Goal: Obtain resource: Download file/media

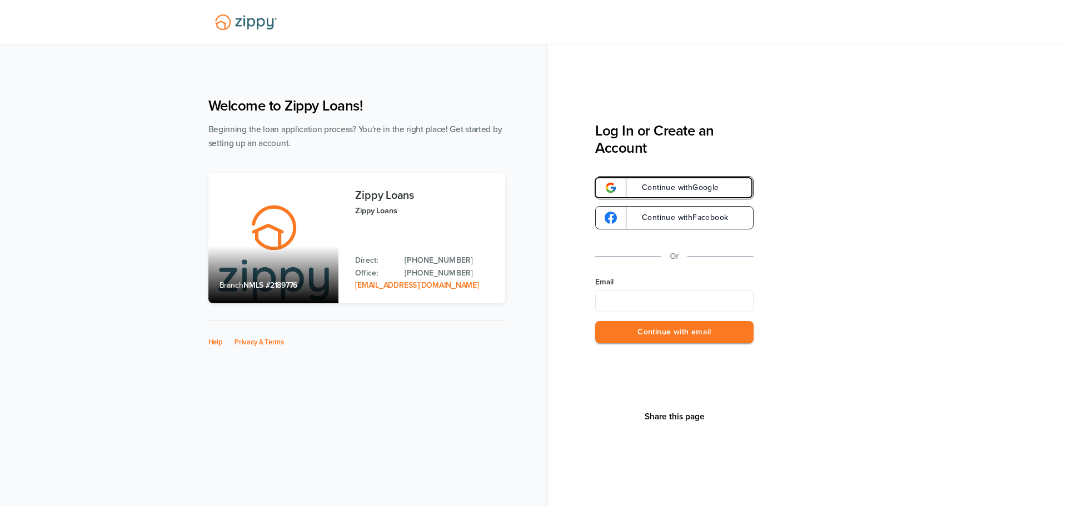
click at [669, 187] on span "Continue with Google" at bounding box center [675, 188] width 88 height 8
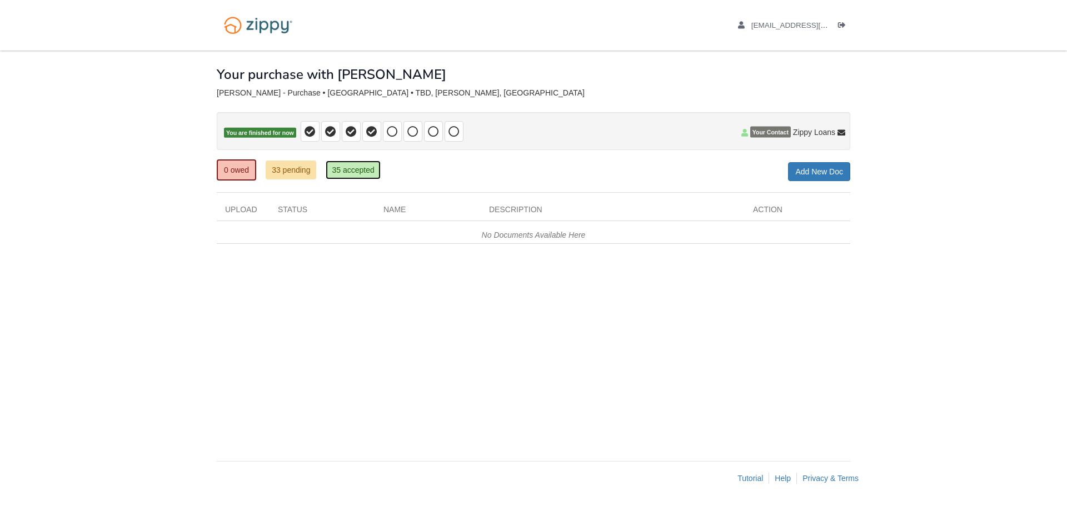
drag, startPoint x: 342, startPoint y: 168, endPoint x: 474, endPoint y: 247, distance: 154.1
click at [342, 168] on link "35 accepted" at bounding box center [353, 170] width 54 height 19
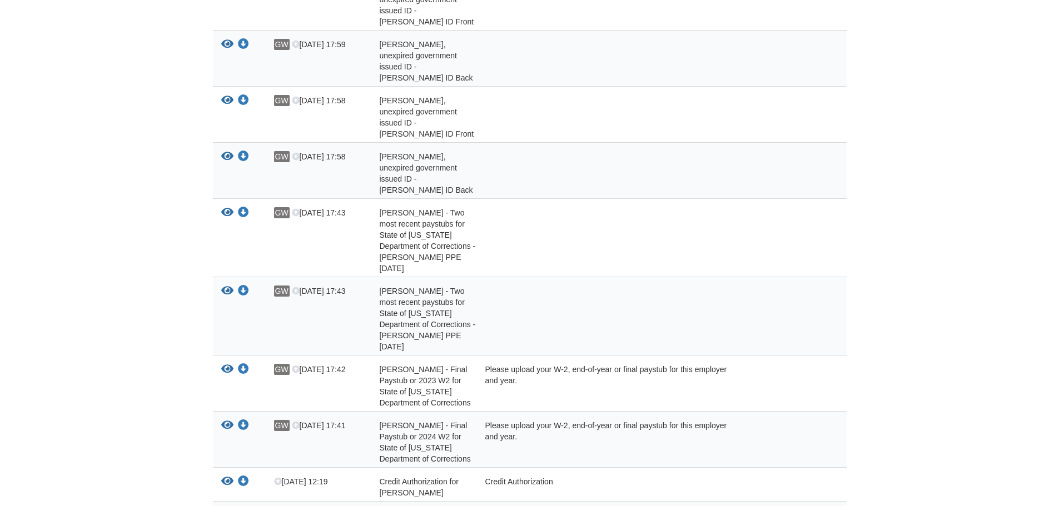
scroll to position [1440, 0]
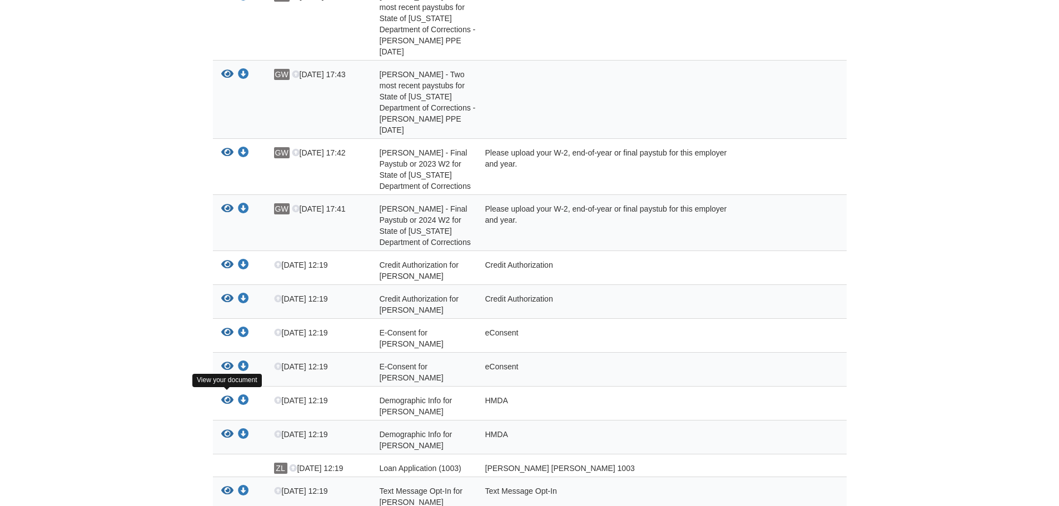
click at [225, 486] on icon "View Text Message Opt-In for Gail Mary Wrona" at bounding box center [227, 491] width 12 height 11
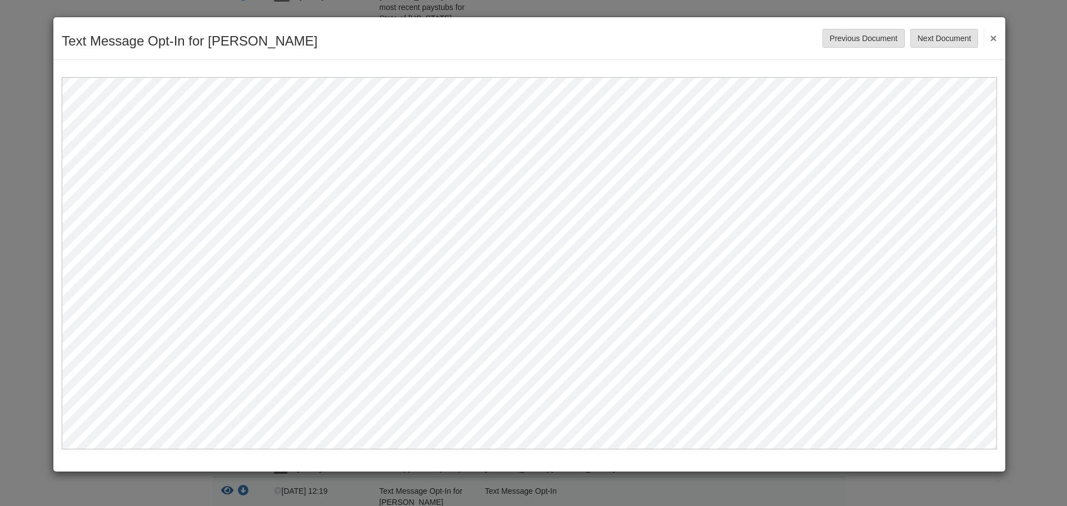
click at [994, 40] on button "×" at bounding box center [990, 38] width 13 height 20
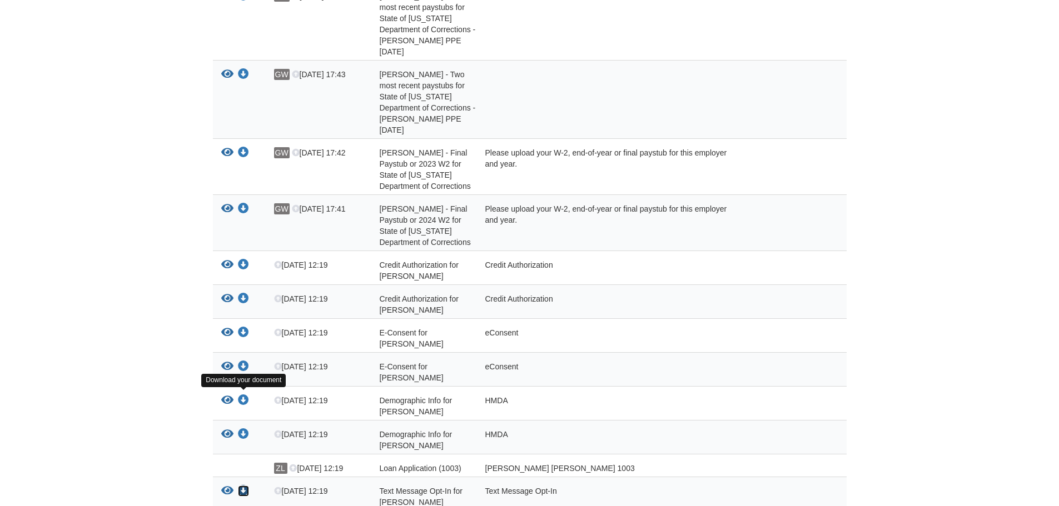
click at [243, 486] on icon "Download Text Message Opt-In for Gail Mary Wrona" at bounding box center [243, 491] width 11 height 11
click at [240, 429] on icon "Download Demographic Info for Gail Mary Wrona" at bounding box center [243, 434] width 11 height 11
click at [247, 395] on icon "Download Demographic Info for Jennifer Lynn Carr" at bounding box center [243, 400] width 11 height 11
click at [245, 361] on icon "Download E-Consent for Gail Wrona" at bounding box center [243, 366] width 11 height 11
click at [245, 327] on icon "Download E-Consent for Jennifer Carr" at bounding box center [243, 332] width 11 height 11
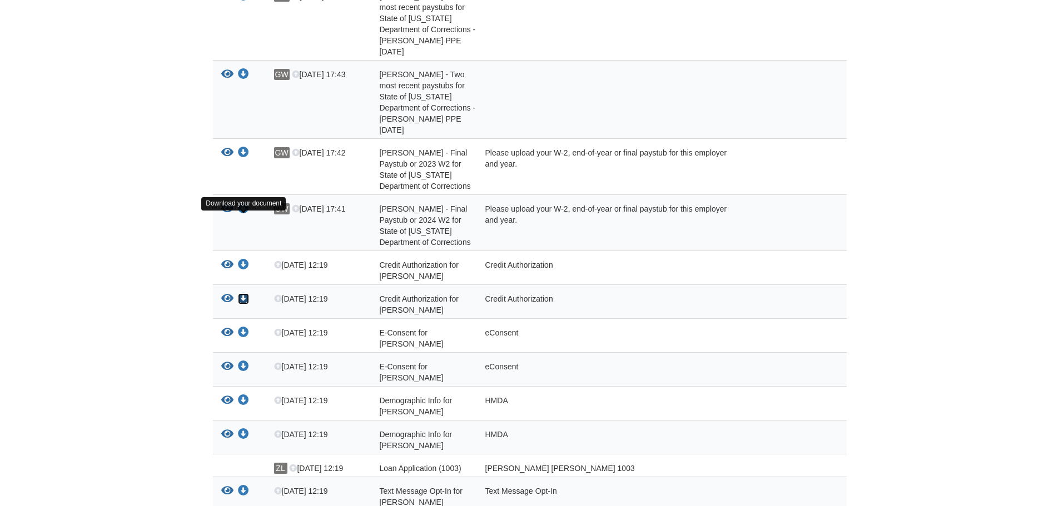
click at [243, 293] on icon "Download Credit Authorization for Gail Wrona" at bounding box center [243, 298] width 11 height 11
click at [246, 260] on icon "Download Credit Authorization for Jennifer Carr" at bounding box center [243, 265] width 11 height 11
click at [245, 203] on icon "Download Jennifer Carr - Final Paystub or 2024 W2 for State of Michigan Departm…" at bounding box center [243, 208] width 11 height 11
click at [243, 147] on icon "Download Jennifer Carr - Final Paystub or 2023 W2 for State of Michigan Departm…" at bounding box center [243, 152] width 11 height 11
click at [243, 69] on icon "Download Jennifer Carr - Two most recent paystubs for State of Michigan Departm…" at bounding box center [243, 74] width 11 height 11
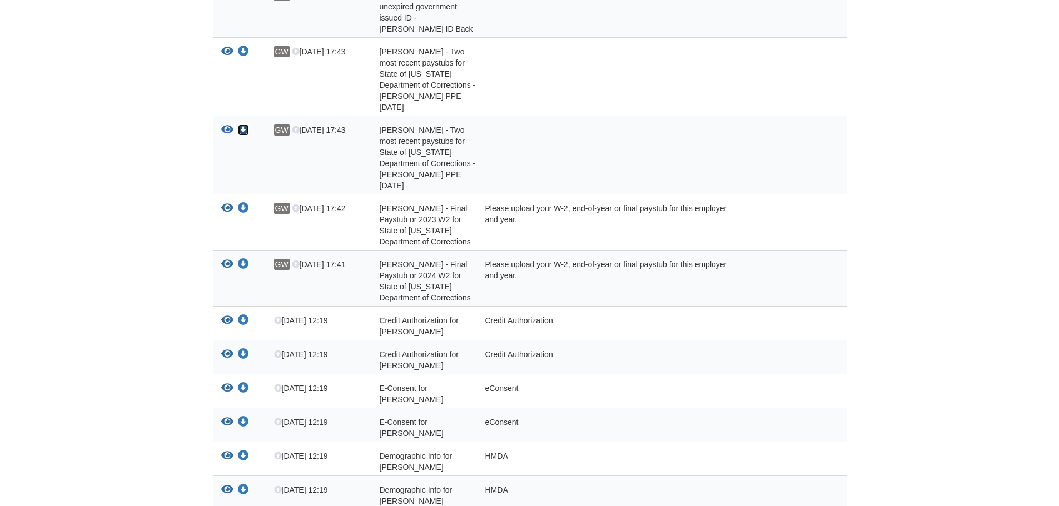
scroll to position [1328, 0]
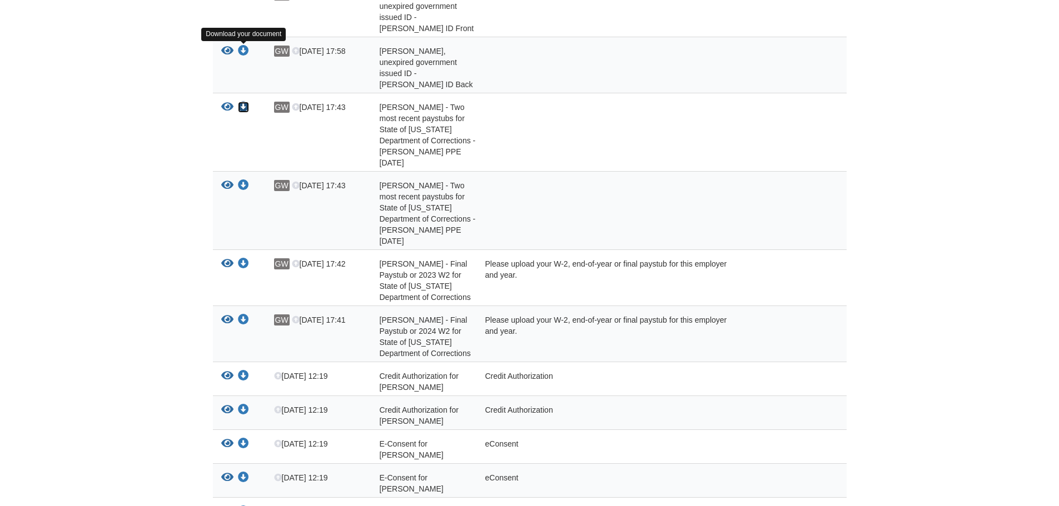
click at [247, 102] on icon "Download Jennifer Carr - Two most recent paystubs for State of Michigan Departm…" at bounding box center [243, 107] width 11 height 11
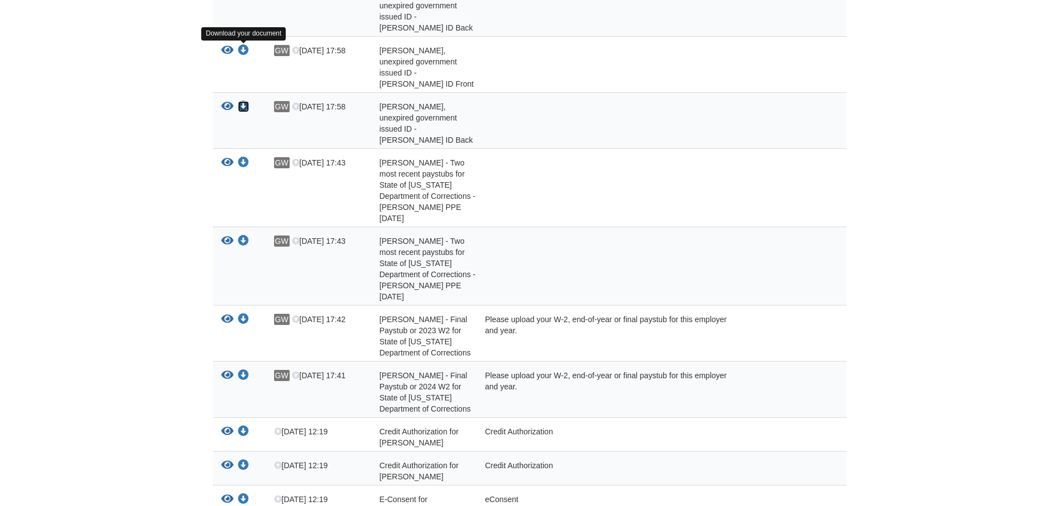
click at [243, 101] on icon "Download Gail Wrona - Valid, unexpired government issued ID - Gail Wrona ID Back" at bounding box center [243, 106] width 11 height 11
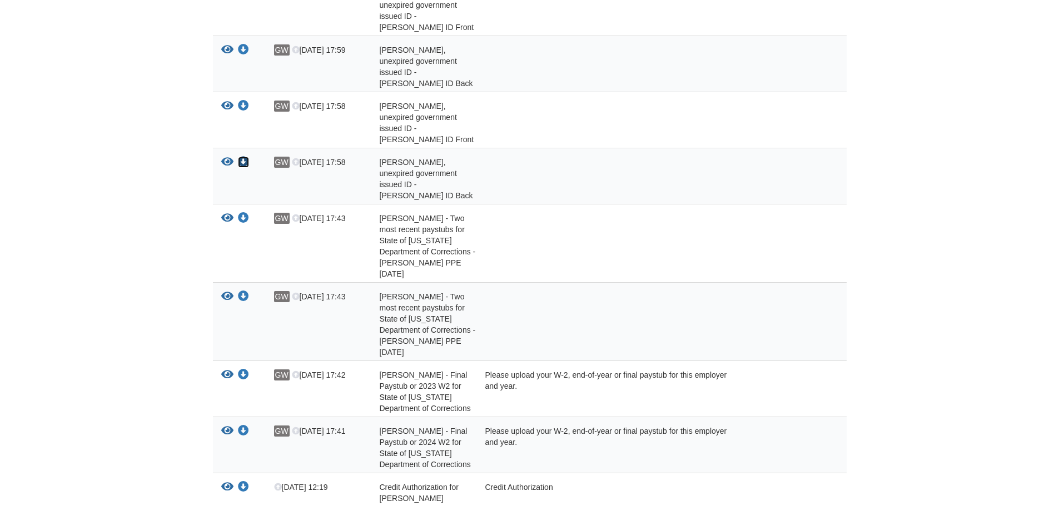
scroll to position [1106, 0]
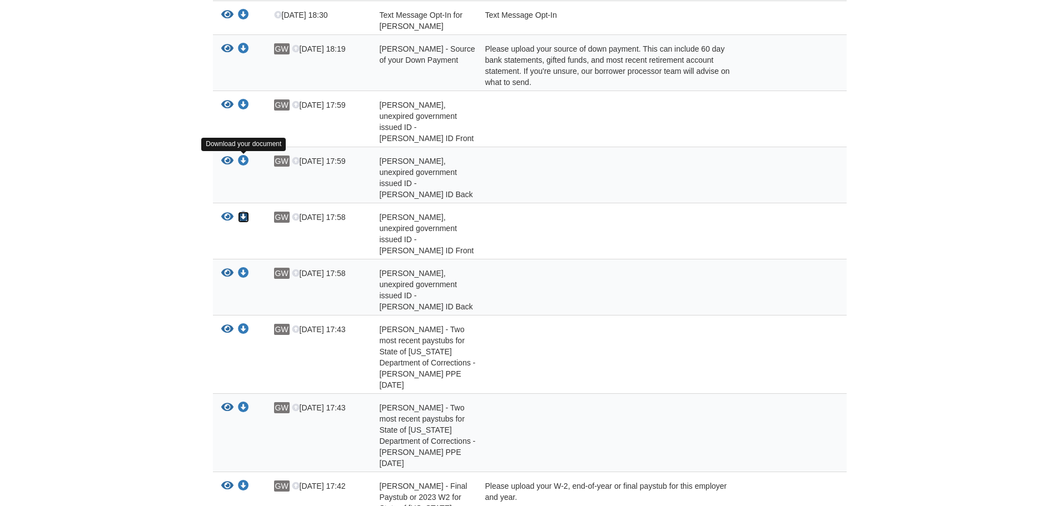
click at [246, 212] on icon "Download Gail Wrona - Valid, unexpired government issued ID - Gail Wrona ID Fro…" at bounding box center [243, 217] width 11 height 11
click at [251, 99] on div "View your document Download your document" at bounding box center [239, 121] width 53 height 44
click at [245, 99] on icon "Download Jennifer Carr - Valid, unexpired government issued ID - Jennifer Carr …" at bounding box center [243, 104] width 11 height 11
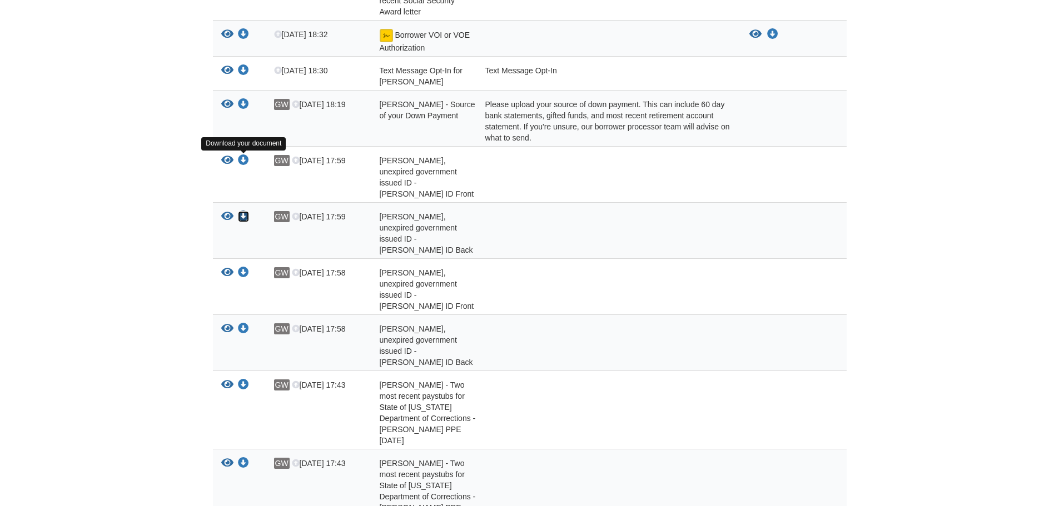
click at [245, 211] on icon "Download Jennifer Carr - Valid, unexpired government issued ID - Jennifer Carr …" at bounding box center [243, 216] width 11 height 11
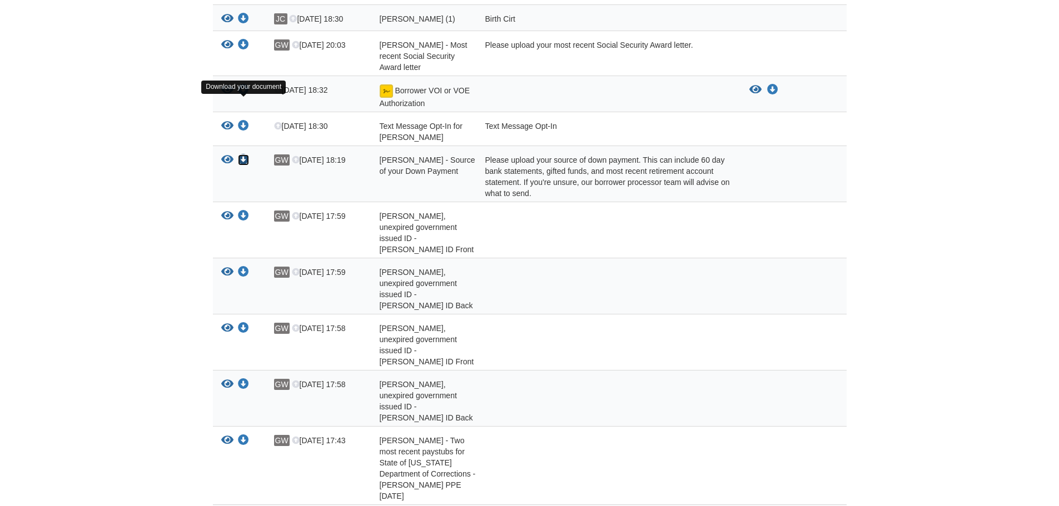
click at [245, 155] on icon "Download Gail Wrona - Source of your Down Payment" at bounding box center [243, 160] width 11 height 11
click at [247, 121] on icon "Download Text Message Opt-In for Jennifer Lynn Carr" at bounding box center [243, 126] width 11 height 11
click at [240, 84] on icon "Download Borrower VOI or VOE Authorization" at bounding box center [243, 89] width 11 height 11
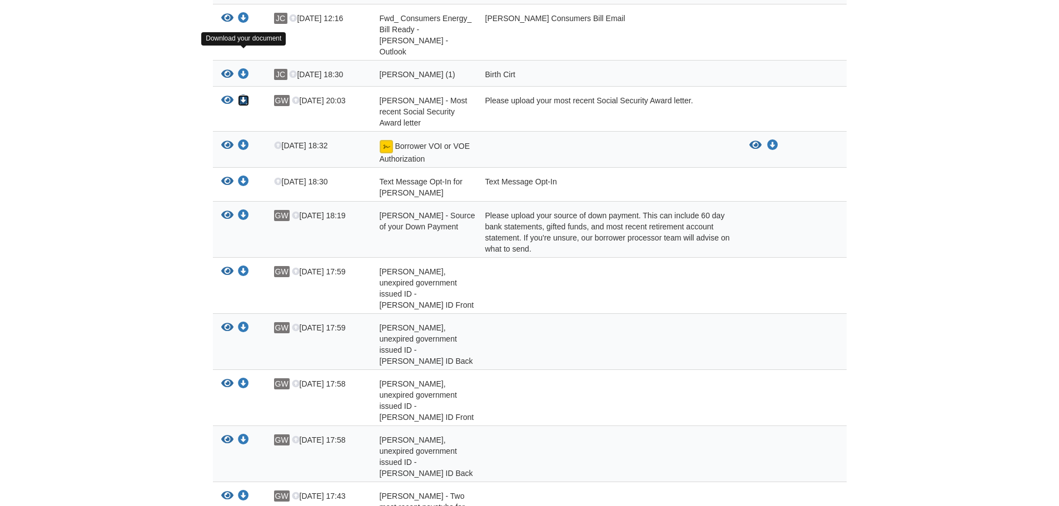
click at [238, 95] on icon "Download Gail Wrona - Most recent Social Security Award letter" at bounding box center [243, 100] width 11 height 11
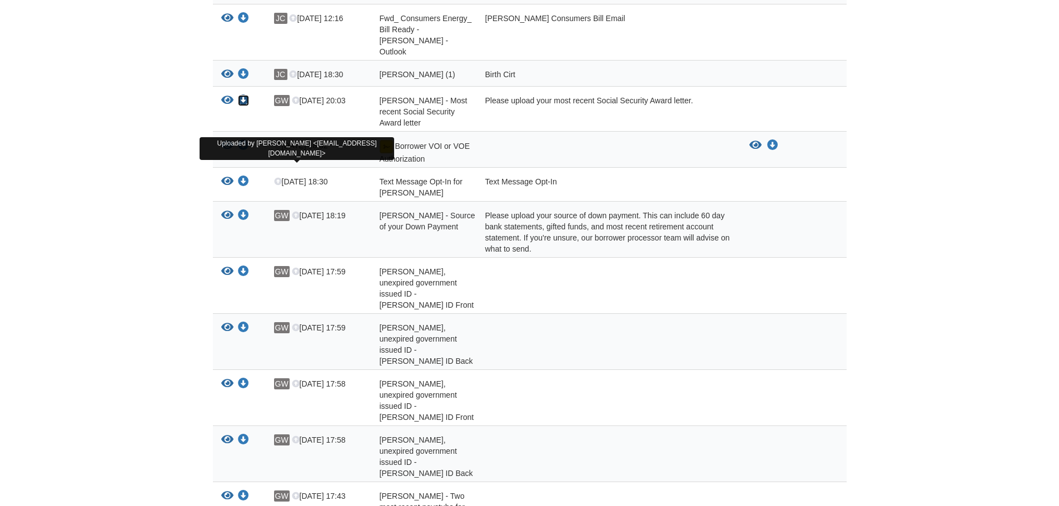
scroll to position [884, 0]
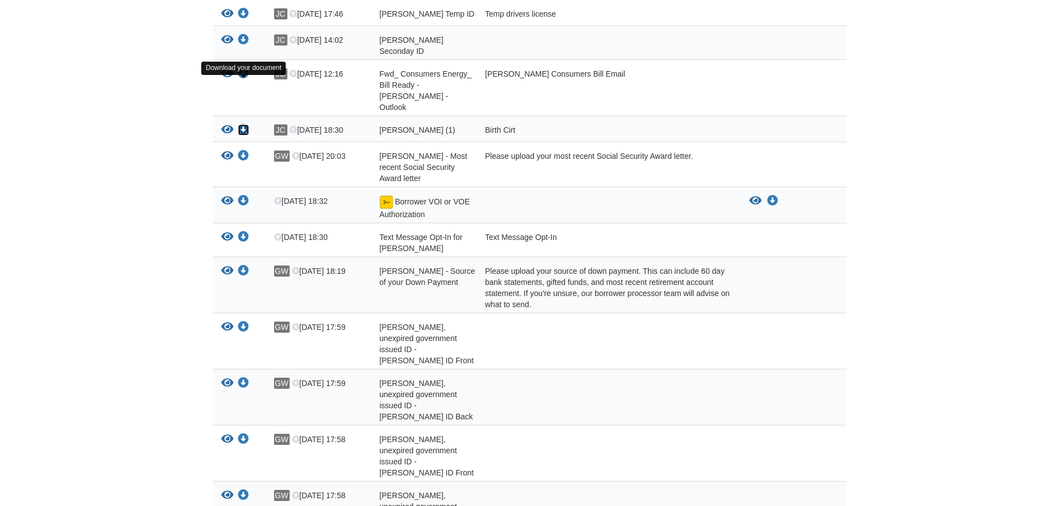
drag, startPoint x: 246, startPoint y: 83, endPoint x: 251, endPoint y: 86, distance: 6.0
click at [246, 125] on icon "Download Gail Wrona (1)" at bounding box center [243, 130] width 11 height 11
click at [245, 68] on icon "Download Fwd_ Consumers Energy_ Bill Ready - Jenn Carr - Outlook" at bounding box center [243, 73] width 11 height 11
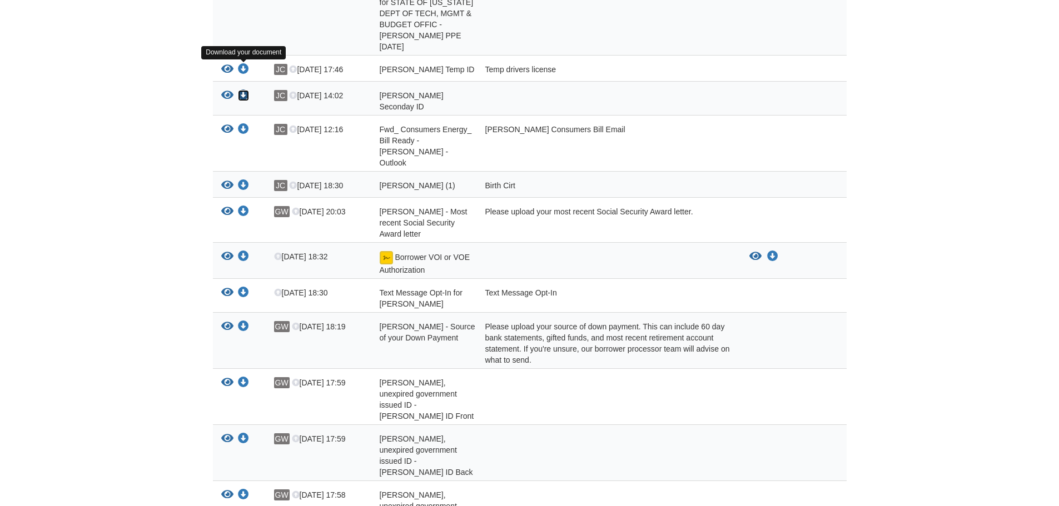
click at [242, 90] on icon "Download Gail Wrona Seconday ID" at bounding box center [243, 95] width 11 height 11
click at [245, 64] on icon "Download Jennifer Carr Temp ID" at bounding box center [243, 69] width 11 height 11
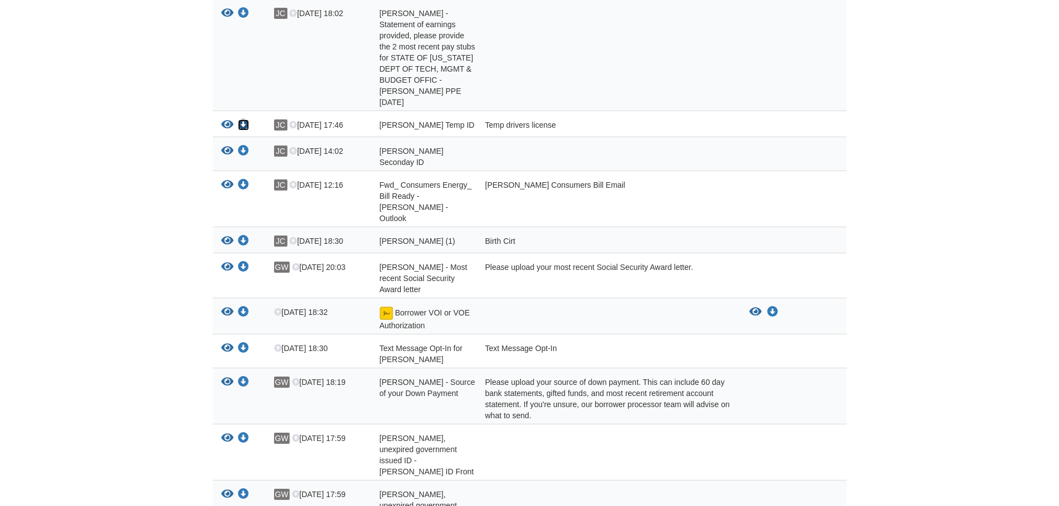
scroll to position [717, 0]
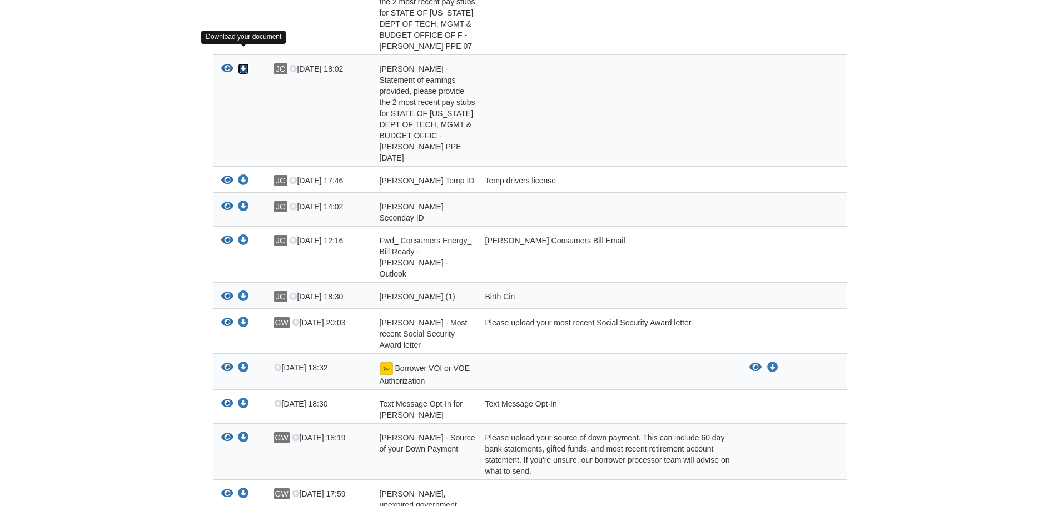
click at [243, 63] on icon "Download Jennifer Carr - Statement of earnings provided, please provide the 2 m…" at bounding box center [243, 68] width 11 height 11
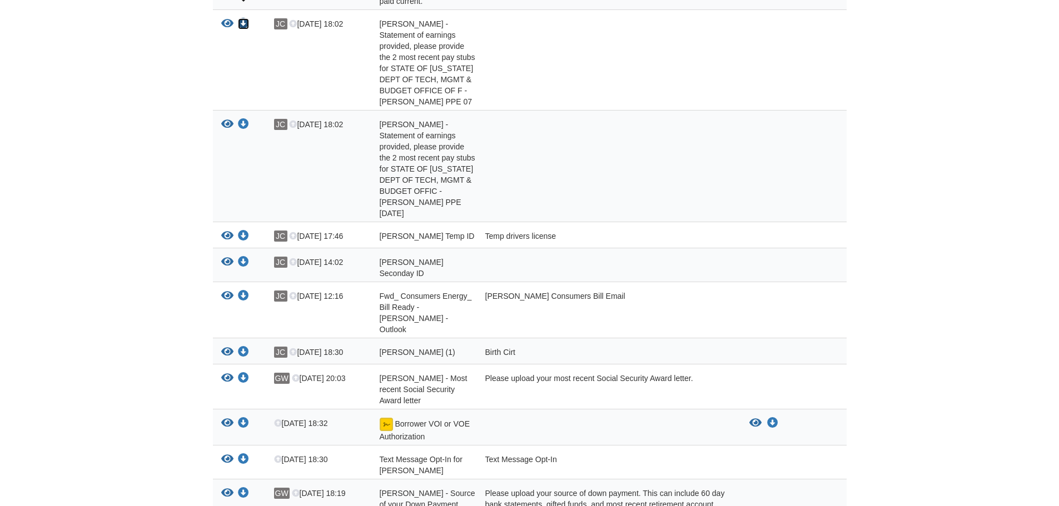
click at [243, 18] on icon "Download Jennifer Carr - Statement of earnings provided, please provide the 2 m…" at bounding box center [243, 23] width 11 height 11
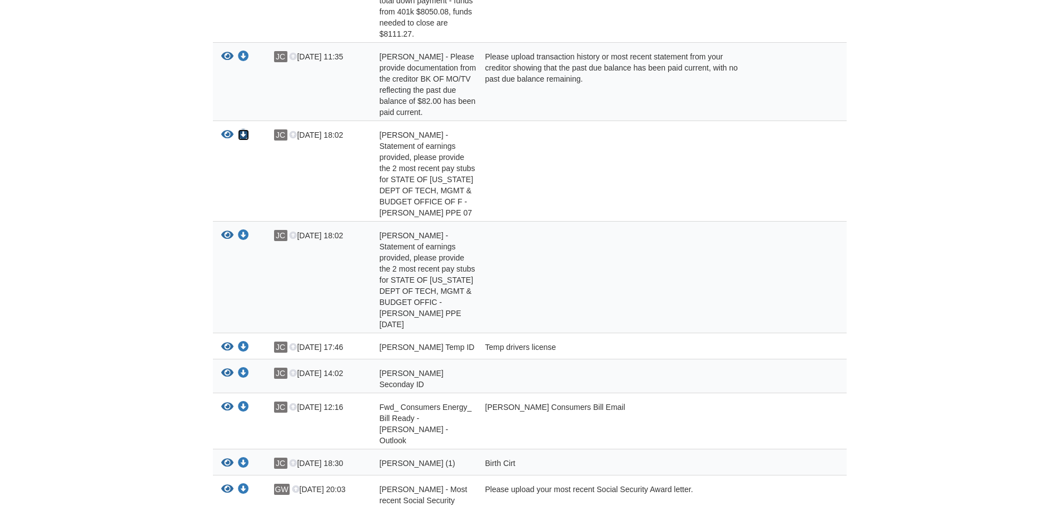
scroll to position [439, 0]
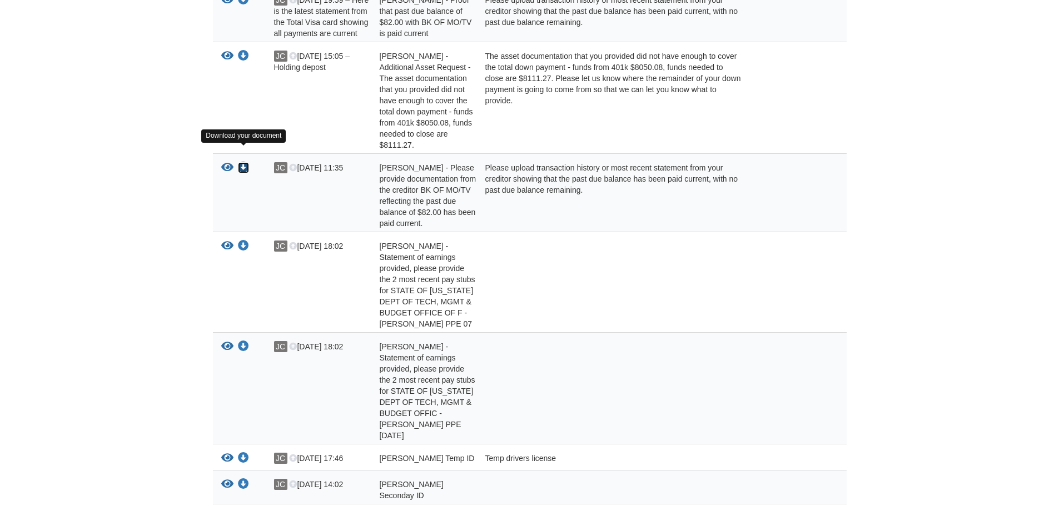
click at [244, 162] on icon "Download Jennifer Carr - Please provide documentation from the creditor BK OF M…" at bounding box center [243, 167] width 11 height 11
click at [241, 51] on icon "Download Gail Wrona - Additional Asset Request - The asset documentation that y…" at bounding box center [243, 56] width 11 height 11
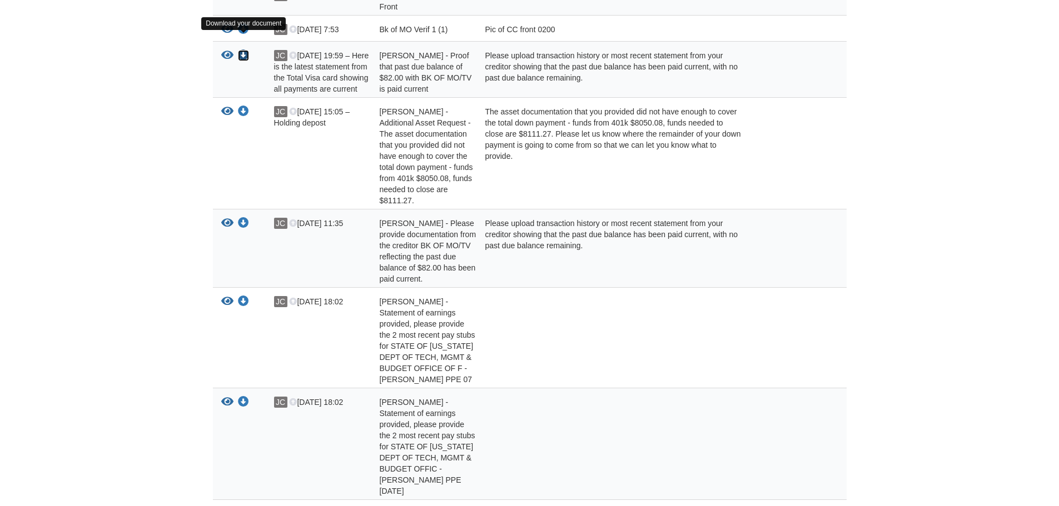
click at [245, 50] on icon "Download Jennifer Carr - Proof that past due balance of $82.00 with BK OF MO/TV…" at bounding box center [243, 55] width 11 height 11
click at [239, 24] on icon "Download Bk of MO Verif 1 (1)" at bounding box center [243, 29] width 11 height 11
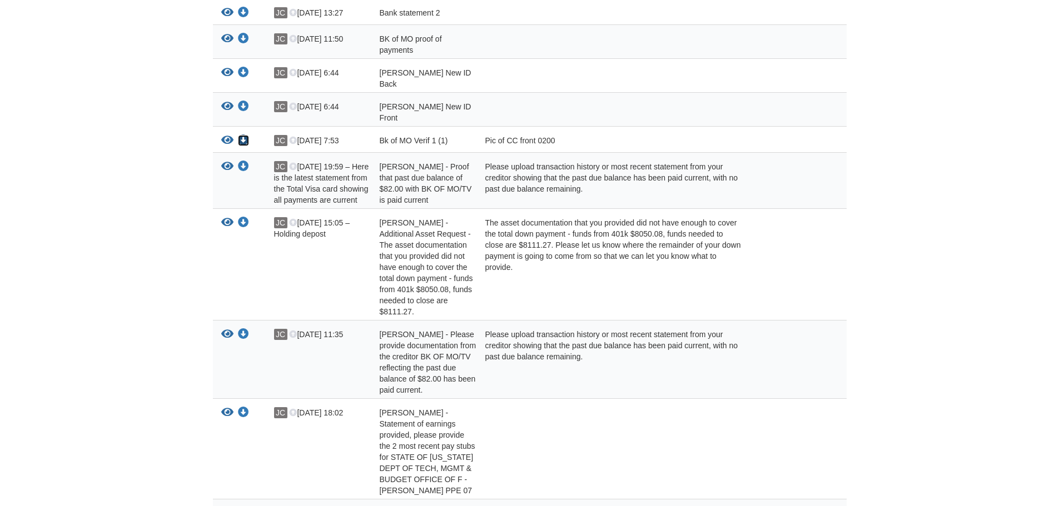
scroll to position [217, 0]
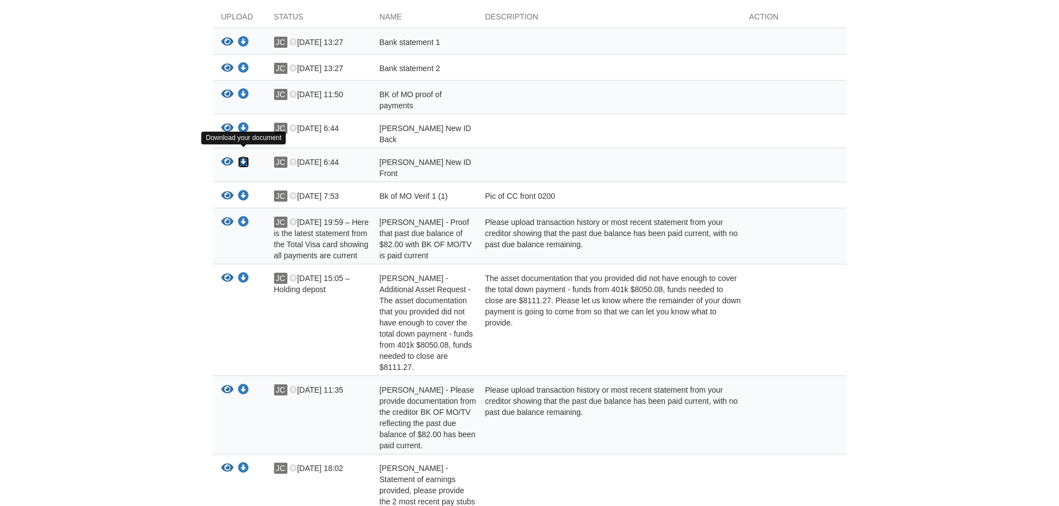
click at [240, 157] on icon "Download Jenn Carr New ID Front" at bounding box center [243, 162] width 11 height 11
click at [241, 128] on icon "Download Jenn Carr New ID Back" at bounding box center [243, 128] width 11 height 11
click at [244, 92] on icon "Download BK of MO proof of payments" at bounding box center [243, 94] width 11 height 11
click at [242, 71] on icon "Download Bank statement 2" at bounding box center [243, 68] width 11 height 11
click at [242, 47] on icon "Download Bank statement 1" at bounding box center [243, 42] width 11 height 11
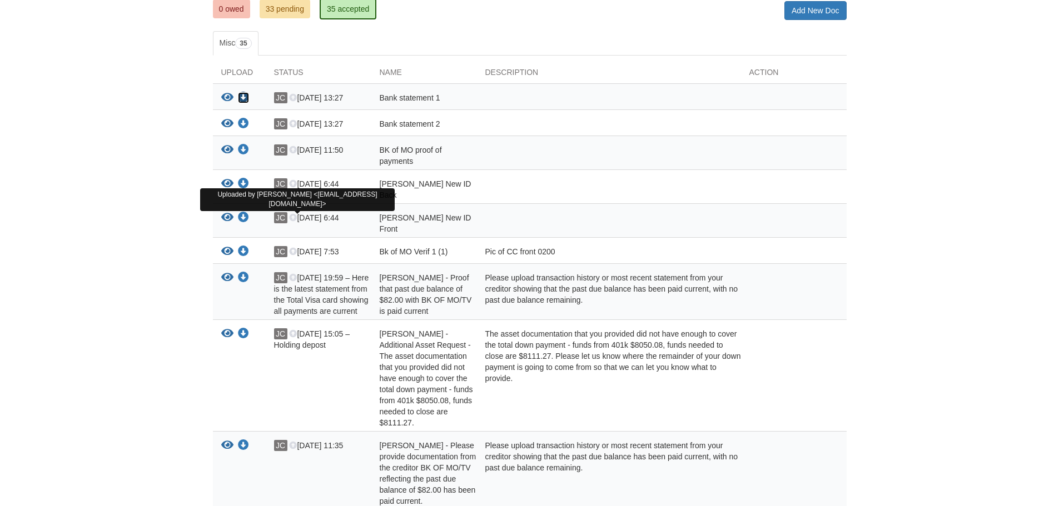
scroll to position [106, 0]
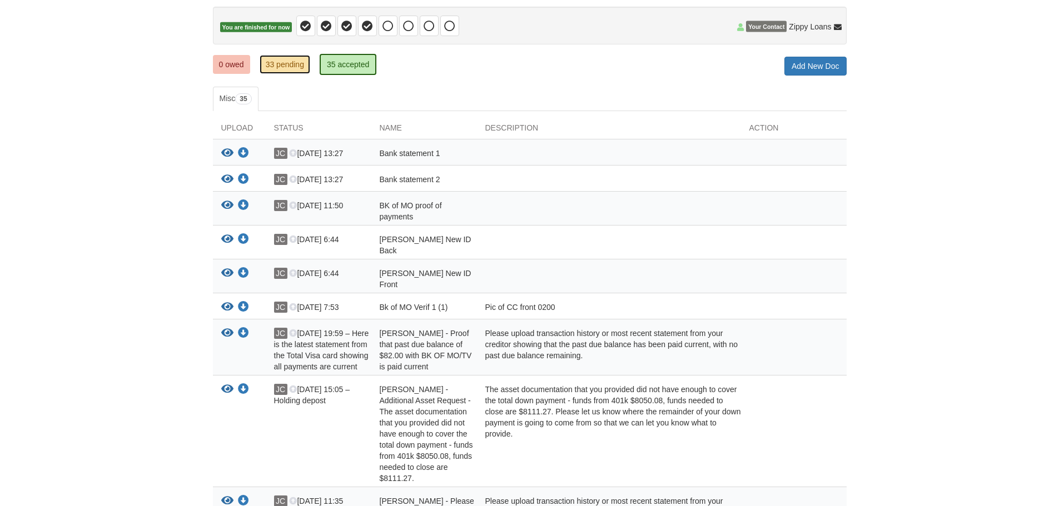
click at [287, 69] on link "33 pending" at bounding box center [285, 64] width 51 height 19
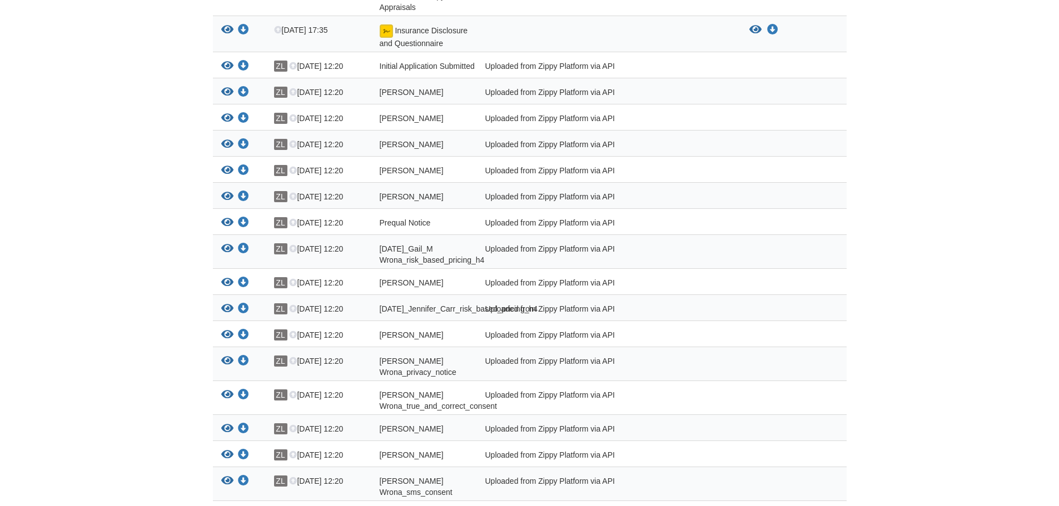
scroll to position [1046, 0]
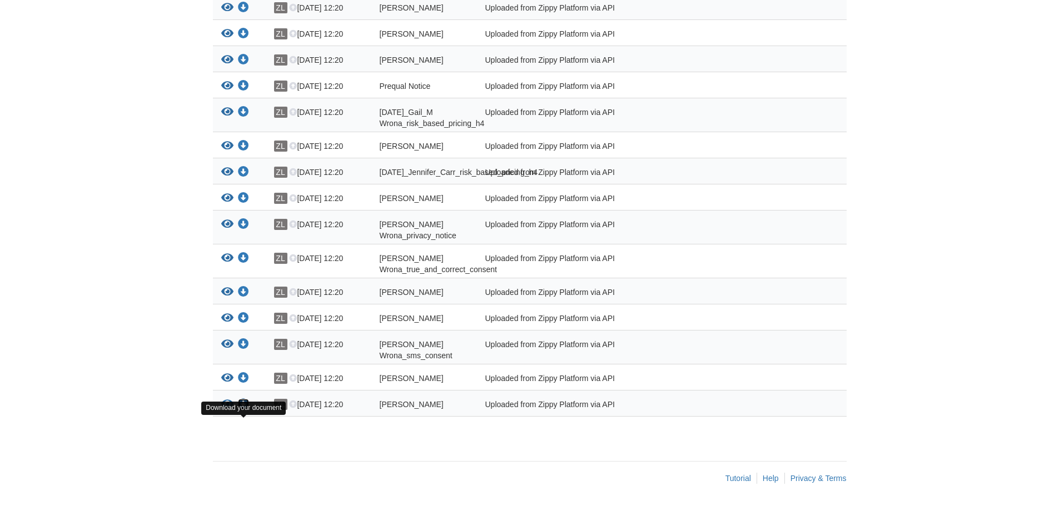
click at [240, 405] on icon "Download Jennifer_Carr_sms_consent" at bounding box center [243, 404] width 11 height 11
click at [242, 379] on icon "Download Jennifer_Carr_privacy_notice" at bounding box center [243, 378] width 11 height 11
click at [246, 341] on icon "Download Gail_M Wrona_sms_consent" at bounding box center [243, 344] width 11 height 11
click at [246, 313] on icon "Download Gail_M Wrona_terms_of_use" at bounding box center [243, 318] width 11 height 11
click at [242, 253] on icon "Download Gail_M Wrona_true_and_correct_consent" at bounding box center [243, 258] width 11 height 11
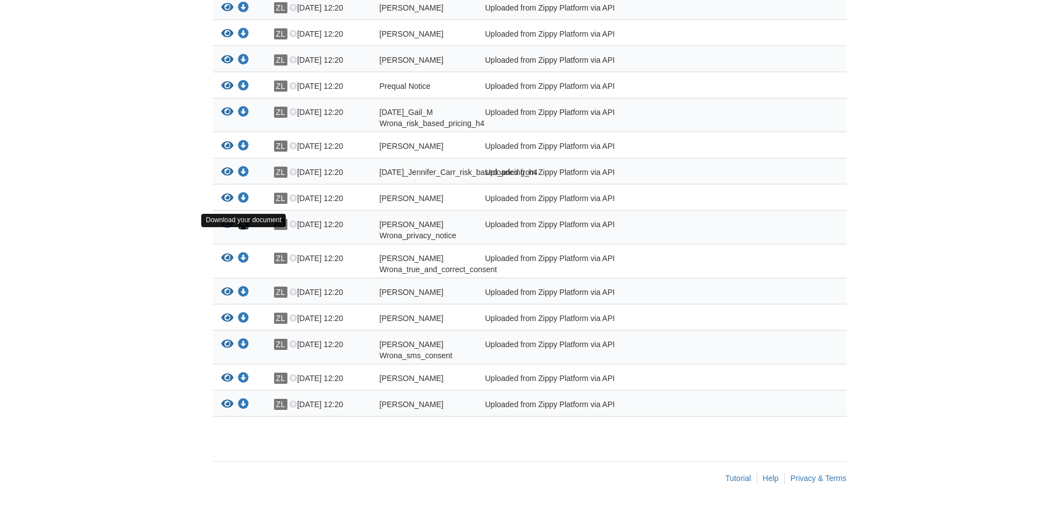
click at [244, 219] on icon "Download Gail_M Wrona_privacy_notice" at bounding box center [243, 224] width 11 height 11
click at [245, 193] on icon "Download Jennifer_Carr_credit_authorization" at bounding box center [243, 198] width 11 height 11
click at [242, 167] on icon "Download 07-24-2025_Jennifer_Carr_risk_based_pricing_h4" at bounding box center [243, 172] width 11 height 11
click at [248, 141] on icon "Download Jennifer_Carr_joint_credit" at bounding box center [243, 146] width 11 height 11
click at [242, 107] on icon "Download 07-24-2025_Gail_M Wrona_risk_based_pricing_h4" at bounding box center [243, 112] width 11 height 11
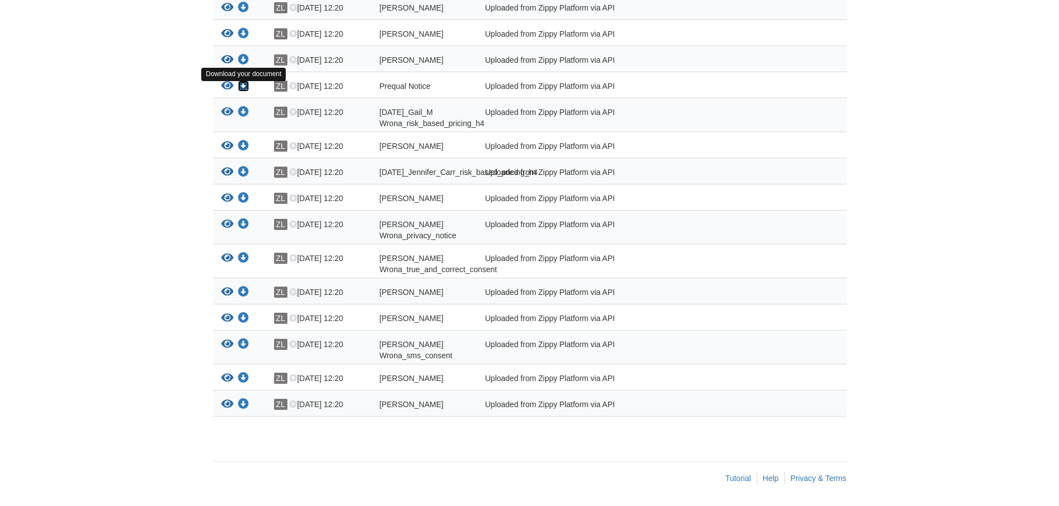
click at [245, 81] on icon "Download Prequal Notice" at bounding box center [243, 86] width 11 height 11
click at [246, 54] on icon "Download Jennifer_Carr_terms_of_use" at bounding box center [243, 59] width 11 height 11
click at [245, 28] on icon "Download Gail_M Wrona_credit_authorization" at bounding box center [243, 33] width 11 height 11
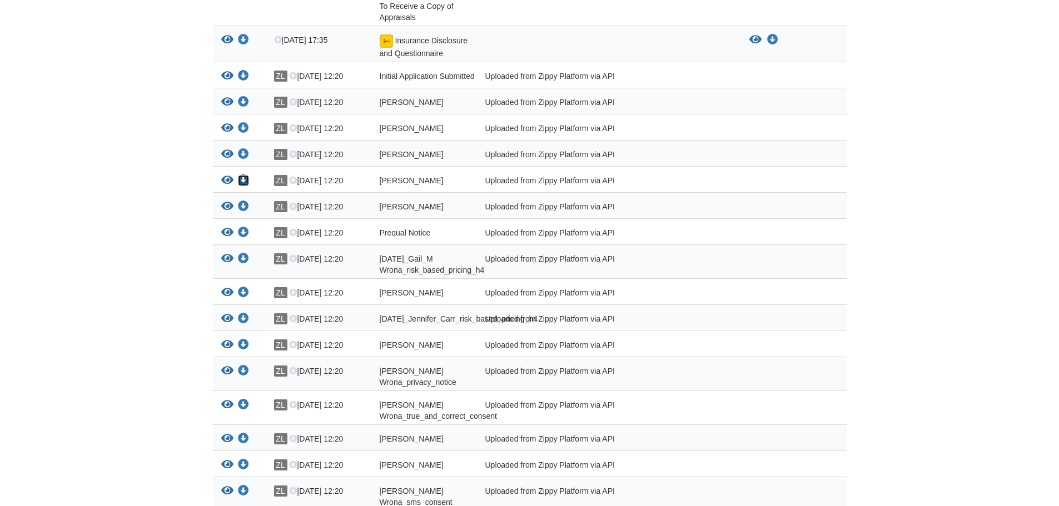
scroll to position [824, 0]
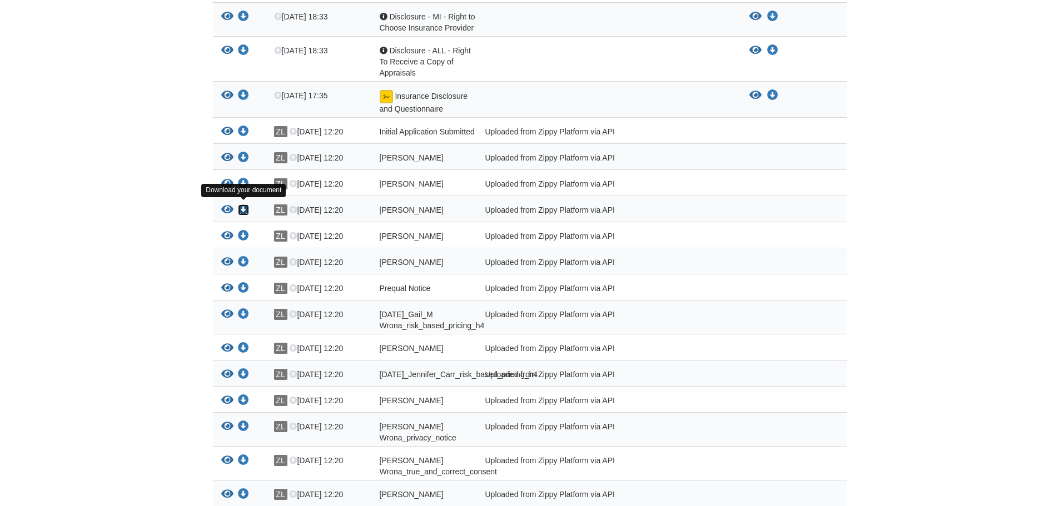
click at [243, 205] on icon "Download Jennifer_Carr_true_and_correct_consent" at bounding box center [243, 210] width 11 height 11
click at [246, 178] on icon "Download Gail_M Wrona_esign_consent" at bounding box center [243, 183] width 11 height 11
click at [247, 152] on icon "Download Jennifer_Carr_esign_consent" at bounding box center [243, 157] width 11 height 11
click at [245, 126] on icon "Download Initial Application Submitted" at bounding box center [243, 131] width 11 height 11
click at [239, 90] on icon "Download Insurance Disclosure and Questionnaire" at bounding box center [243, 95] width 11 height 11
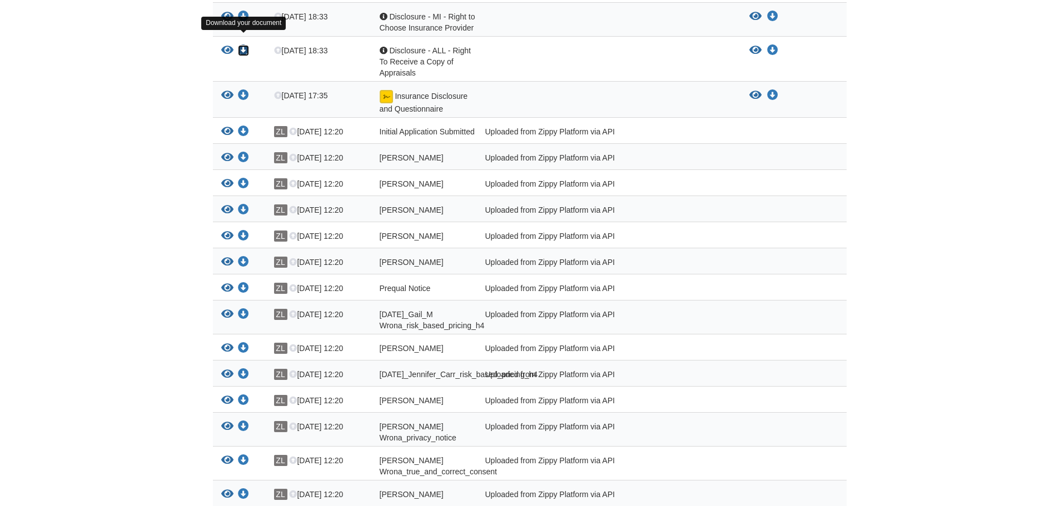
click at [242, 45] on icon "Download Disclosure - ALL - Right To Receive a Copy of Appraisals" at bounding box center [243, 50] width 11 height 11
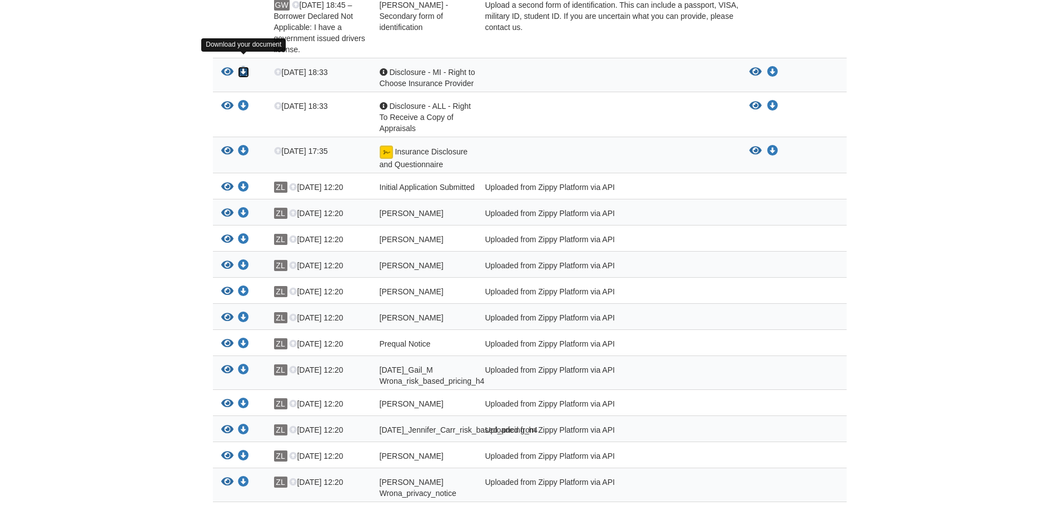
click at [240, 67] on icon "Download Disclosure - MI - Right to Choose Insurance Provider" at bounding box center [243, 72] width 11 height 11
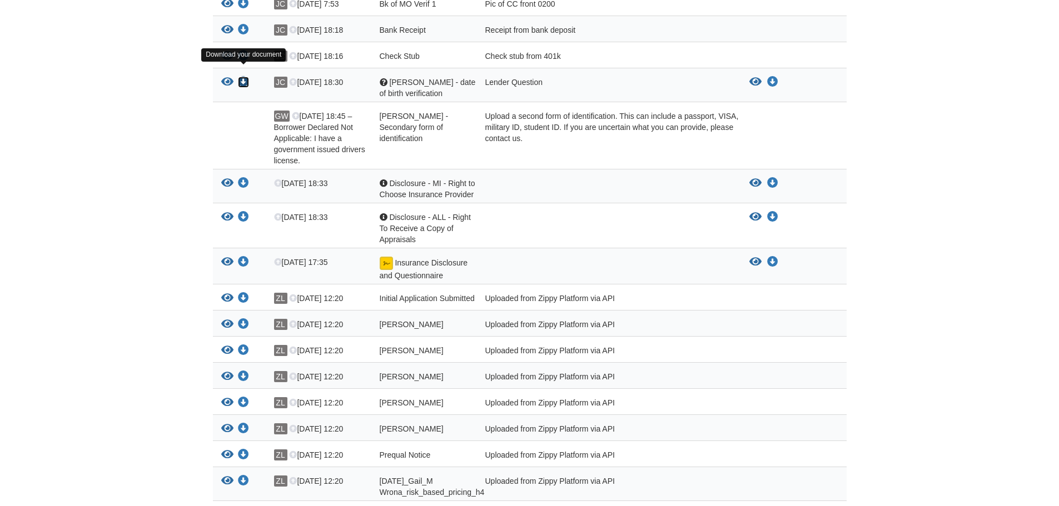
click at [244, 77] on icon "Download Gail - date of birth verification" at bounding box center [243, 82] width 11 height 11
click at [242, 51] on icon "Download Check Stub" at bounding box center [243, 56] width 11 height 11
click at [242, 24] on icon "Download Bank Receipt" at bounding box center [243, 29] width 11 height 11
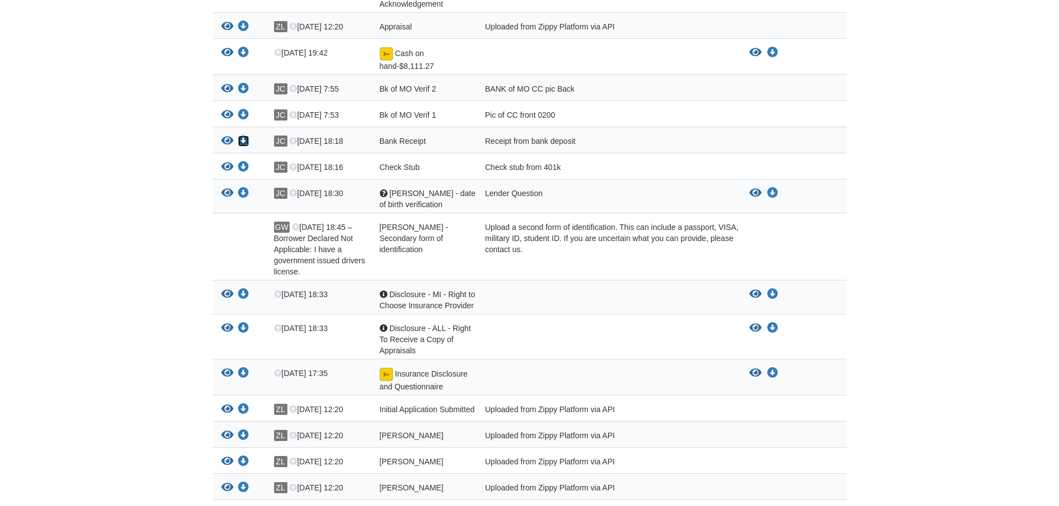
scroll to position [490, 0]
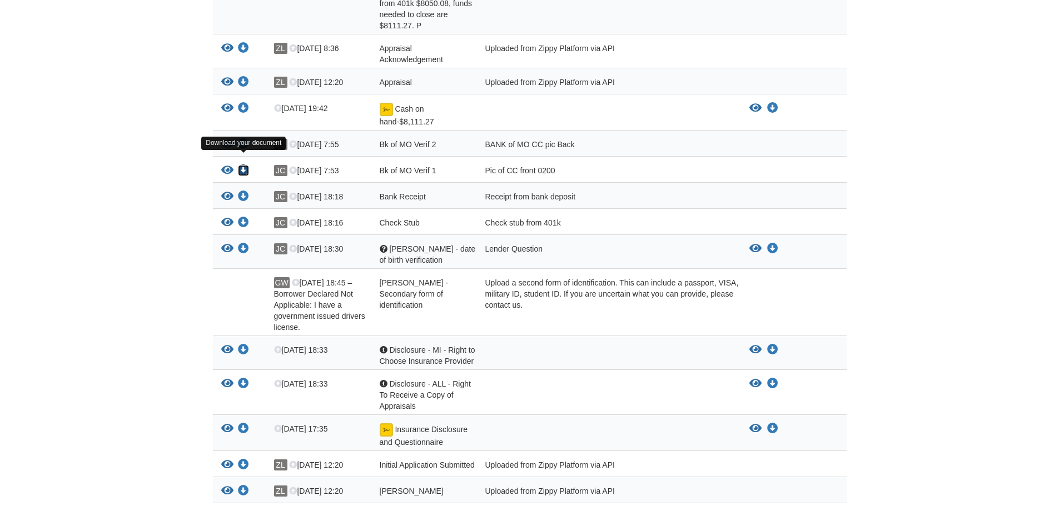
click at [248, 165] on icon "Download Bk of MO Verif 1" at bounding box center [243, 170] width 11 height 11
click at [242, 139] on icon "Download Bk of MO Verif 2" at bounding box center [243, 144] width 11 height 11
click at [245, 103] on icon "Download Cash on hand-$8,111.27" at bounding box center [243, 108] width 11 height 11
click at [240, 77] on icon "Download Appraisal" at bounding box center [243, 82] width 11 height 11
click at [242, 43] on icon "Download Appraisal Acknowledgement" at bounding box center [243, 48] width 11 height 11
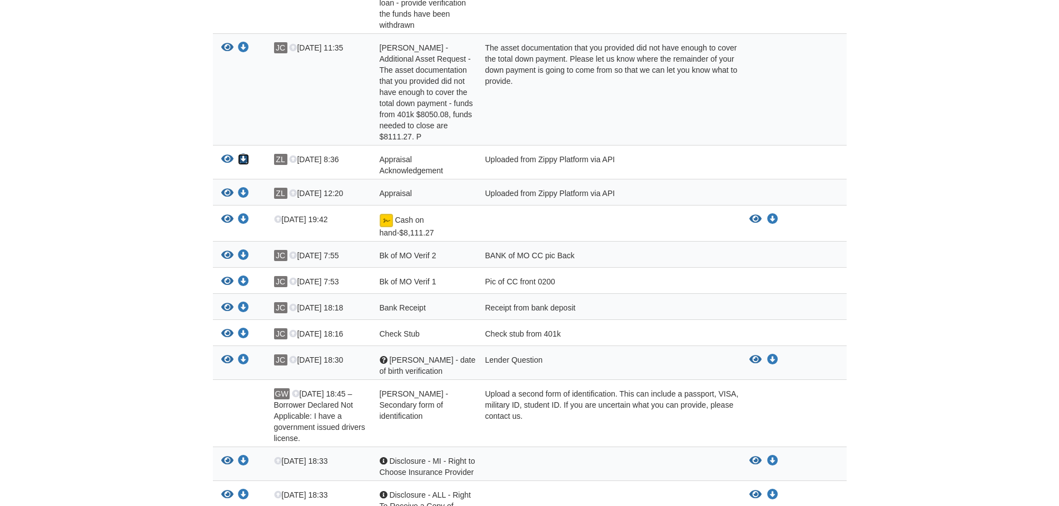
scroll to position [324, 0]
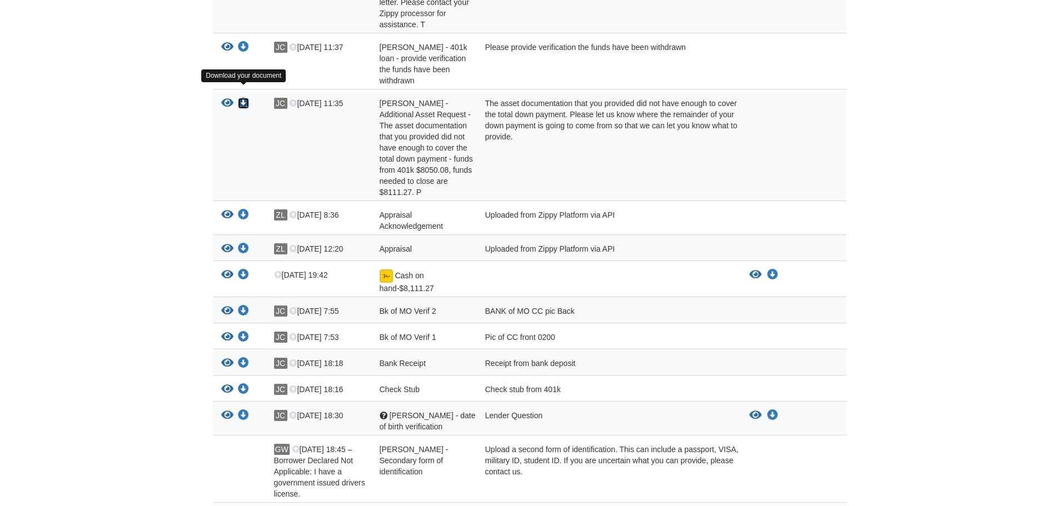
click at [239, 98] on icon "Download Gail Wrona - Additional Asset Request - The asset documentation that y…" at bounding box center [243, 103] width 11 height 11
click at [242, 47] on icon "Download Jennifer Carr - 401k loan - provide verification the funds have been w…" at bounding box center [243, 47] width 11 height 11
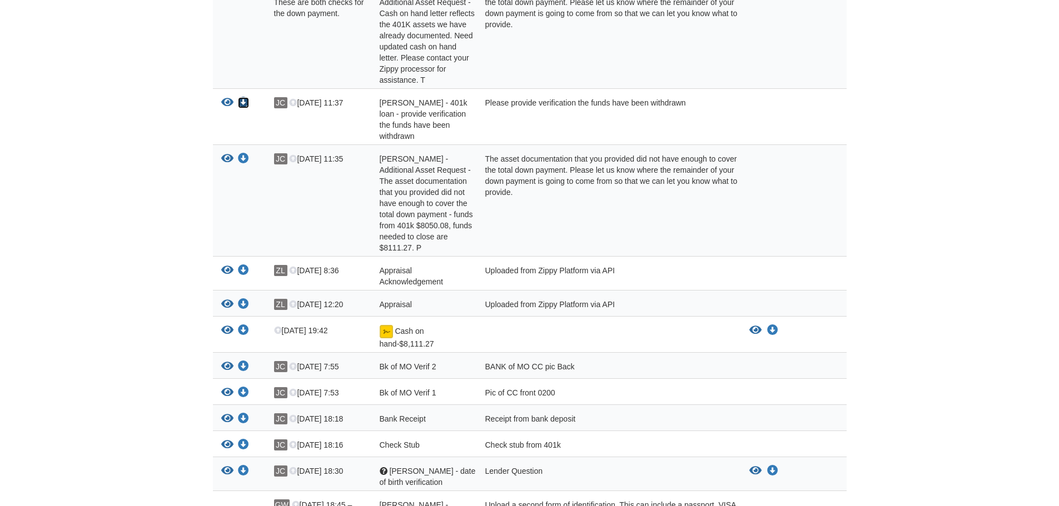
scroll to position [157, 0]
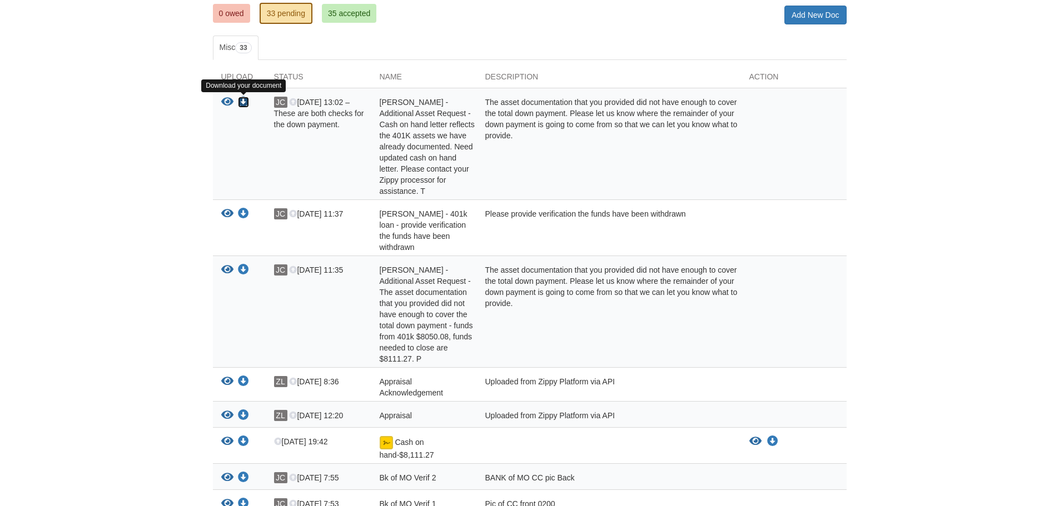
click at [245, 102] on icon "Download Gail Wrona - Additional Asset Request - Cash on hand letter reflects t…" at bounding box center [243, 102] width 11 height 11
click at [235, 7] on link "0 owed" at bounding box center [231, 13] width 37 height 19
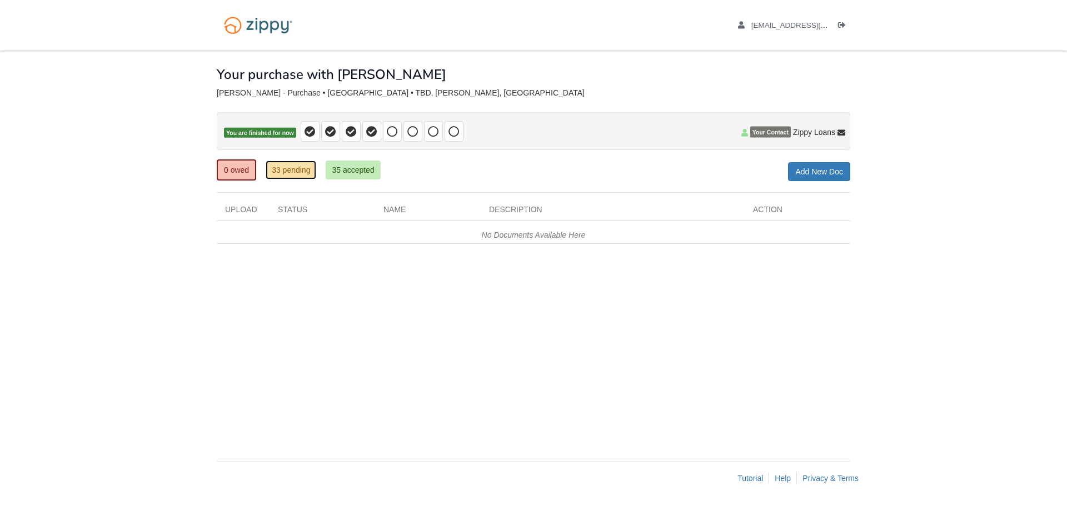
click at [281, 172] on link "33 pending" at bounding box center [291, 170] width 51 height 19
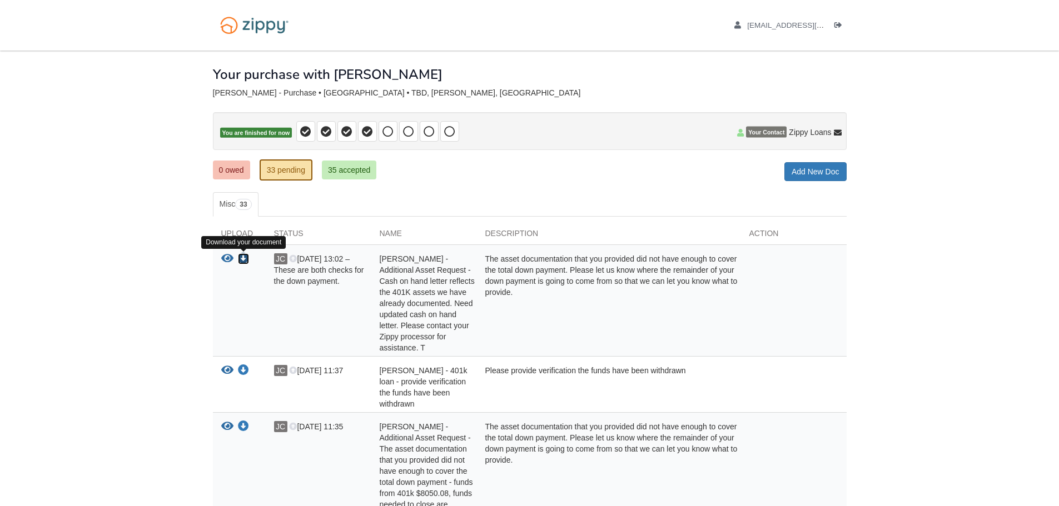
click at [246, 257] on icon "Download Gail Wrona - Additional Asset Request - Cash on hand letter reflects t…" at bounding box center [243, 258] width 11 height 11
